Goal: Task Accomplishment & Management: Manage account settings

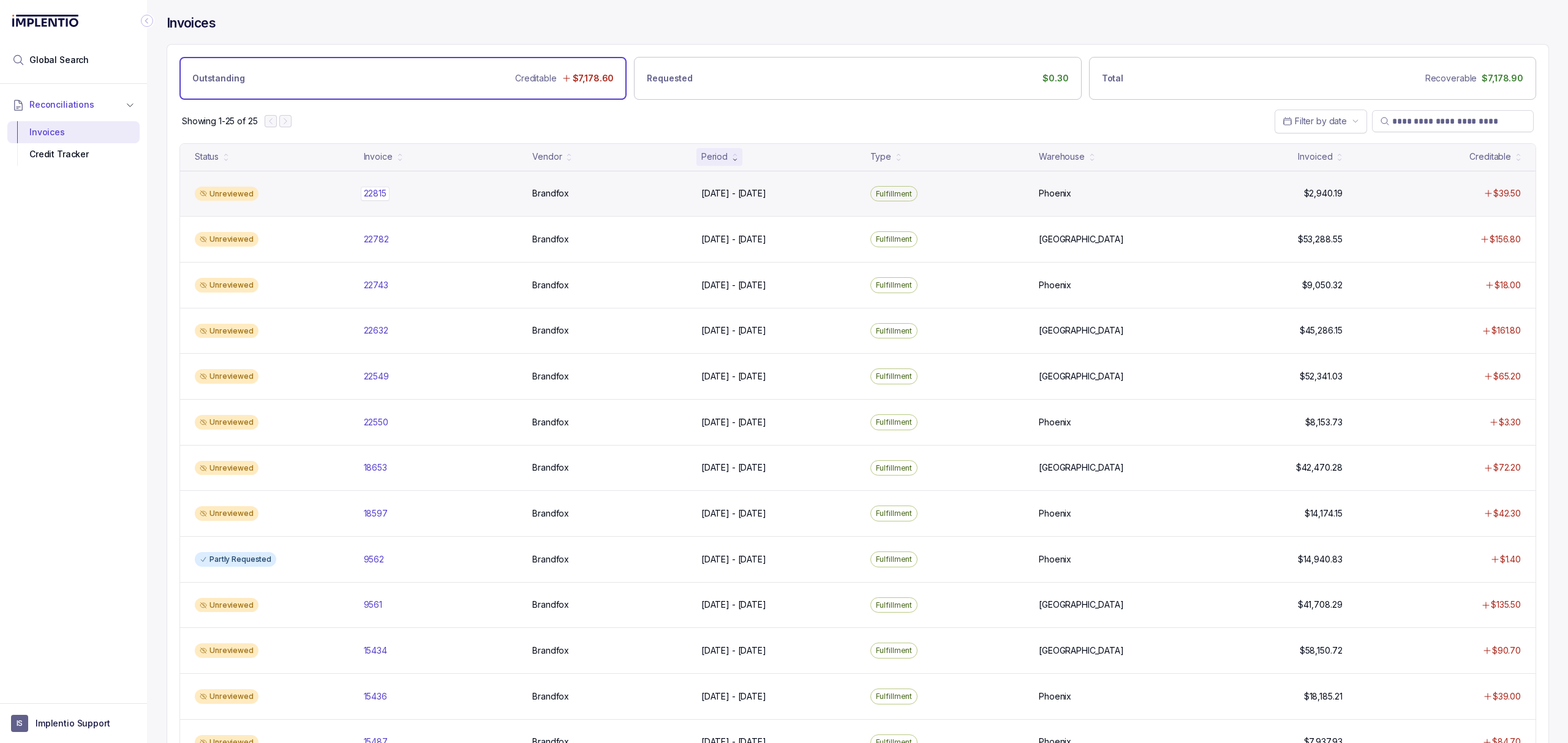
click at [370, 200] on p "22815" at bounding box center [375, 193] width 29 height 13
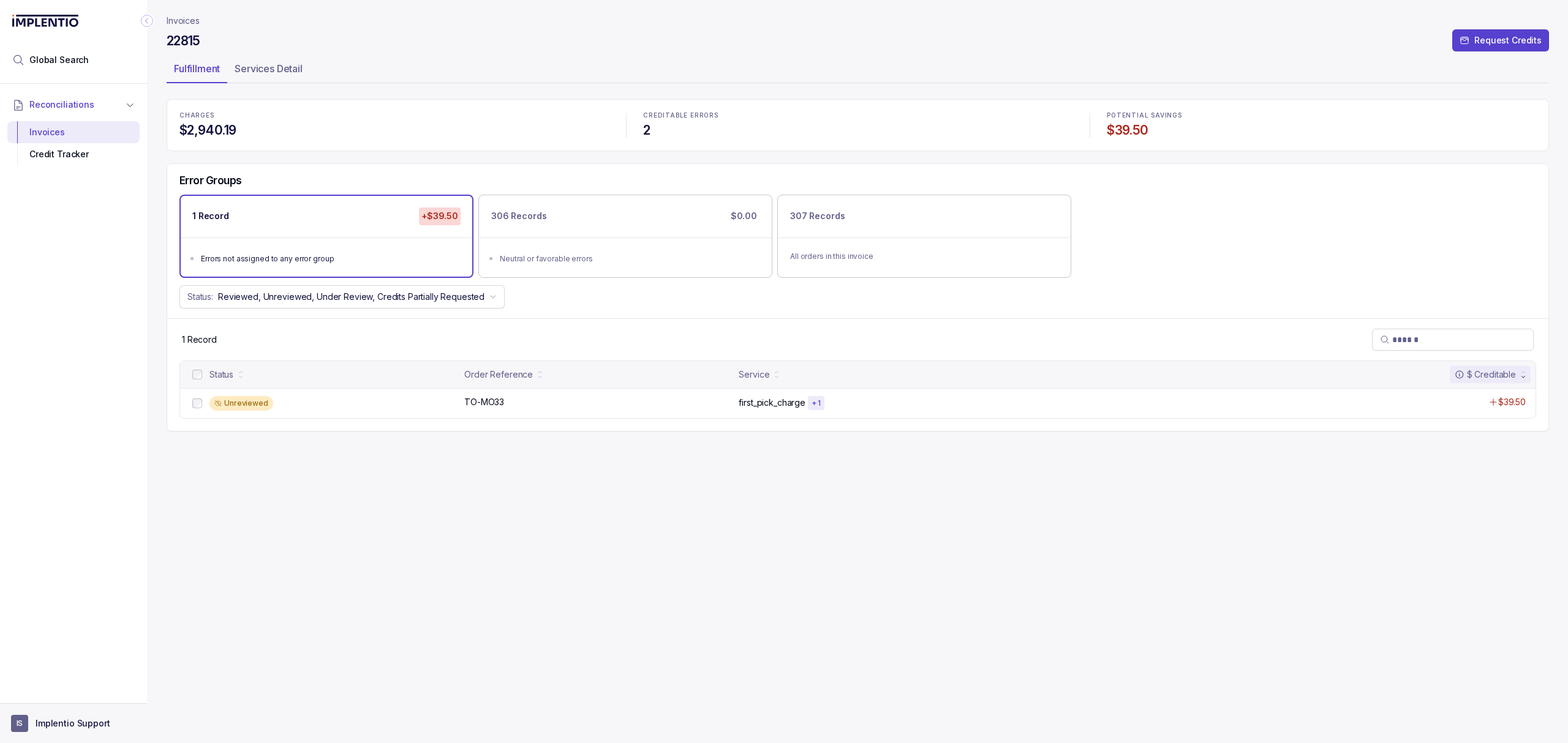
click at [33, 728] on button "IS Implentio Support" at bounding box center [73, 723] width 125 height 17
click at [44, 706] on li "Logout" at bounding box center [73, 696] width 127 height 20
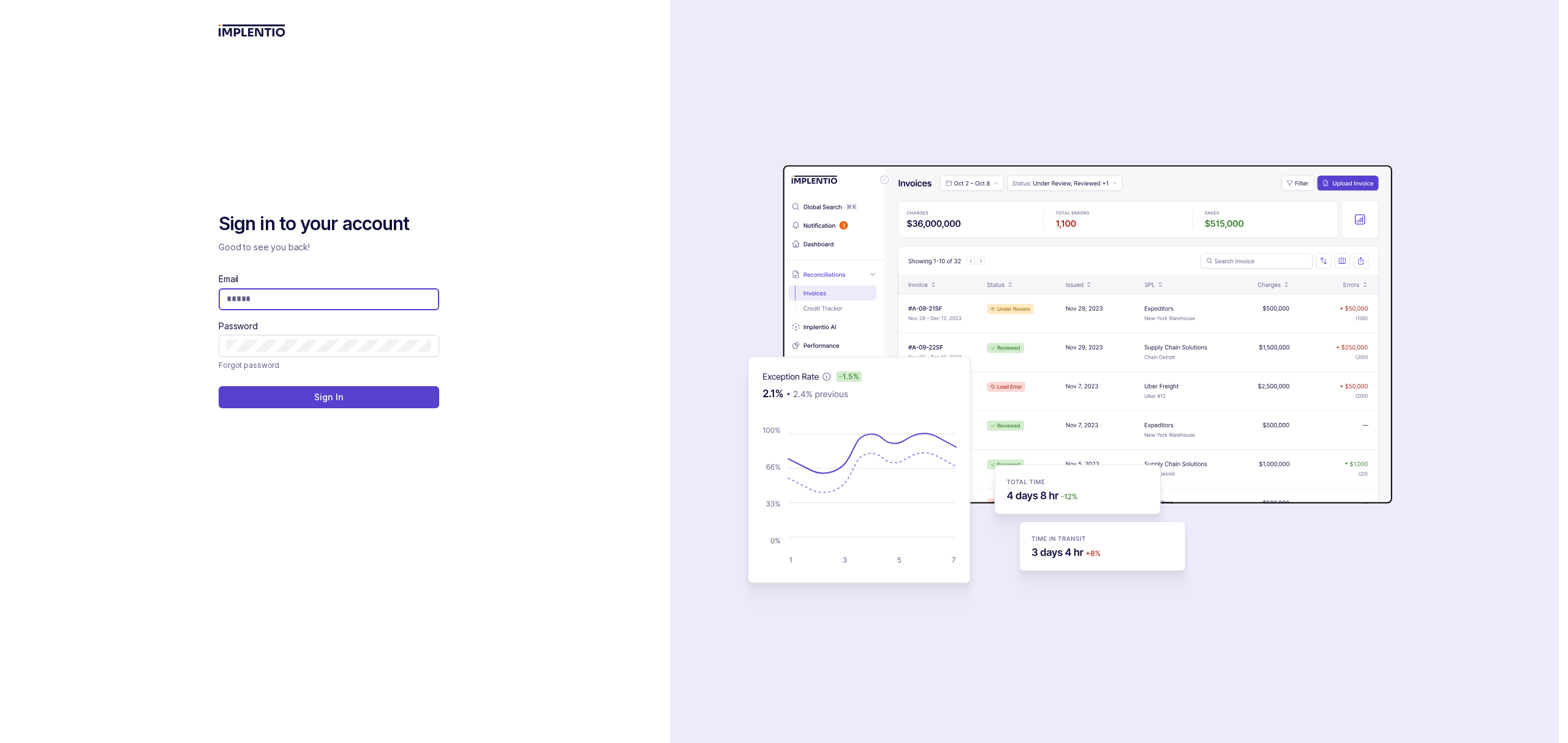
click at [233, 299] on input "Email" at bounding box center [329, 298] width 204 height 12
click at [0, 743] on com-1password-button at bounding box center [0, 743] width 0 height 0
click at [364, 300] on input "Email" at bounding box center [329, 298] width 204 height 12
click at [0, 743] on com-1password-button at bounding box center [0, 743] width 0 height 0
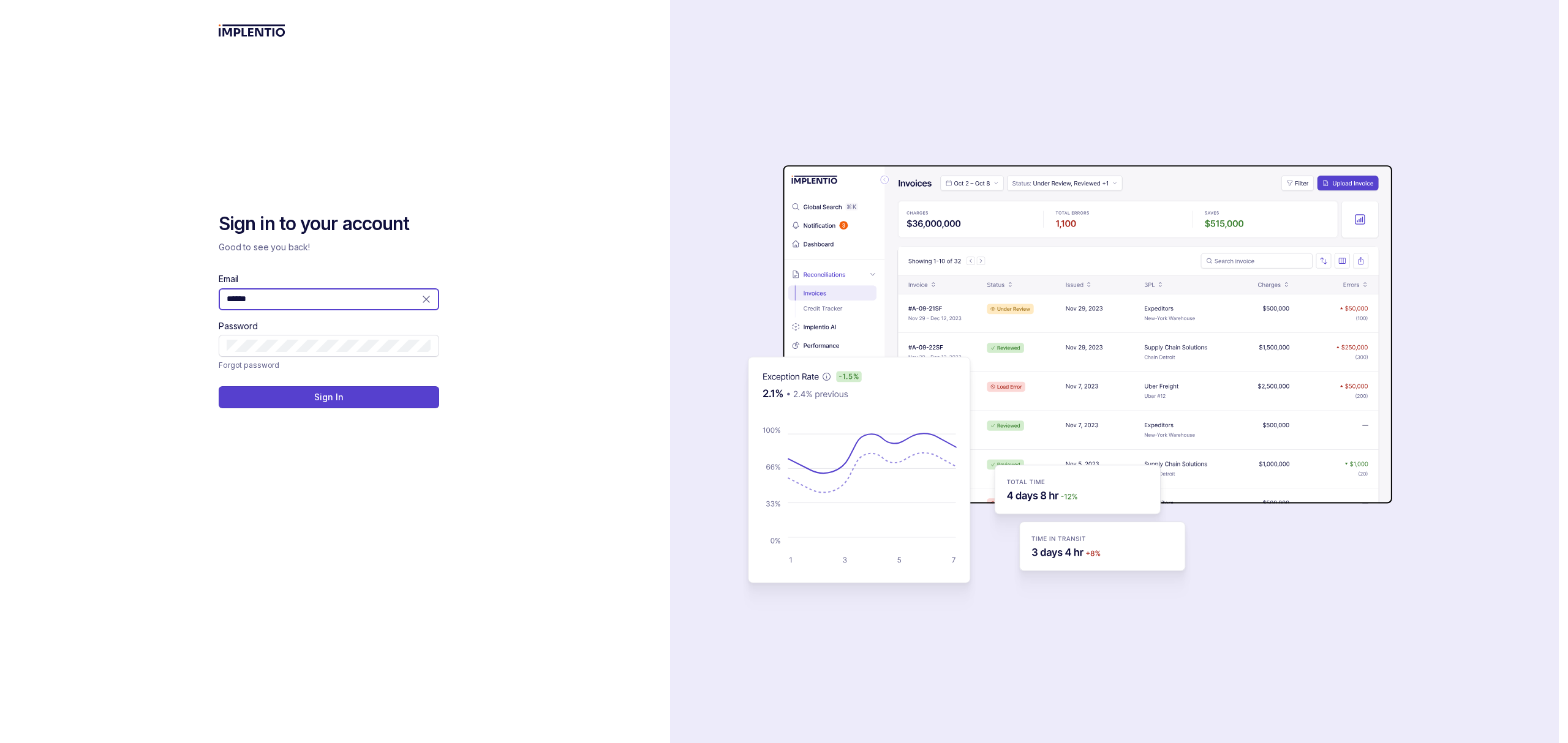
click at [0, 743] on com-1password-button at bounding box center [0, 743] width 0 height 0
type input "**********"
